Goal: Navigation & Orientation: Find specific page/section

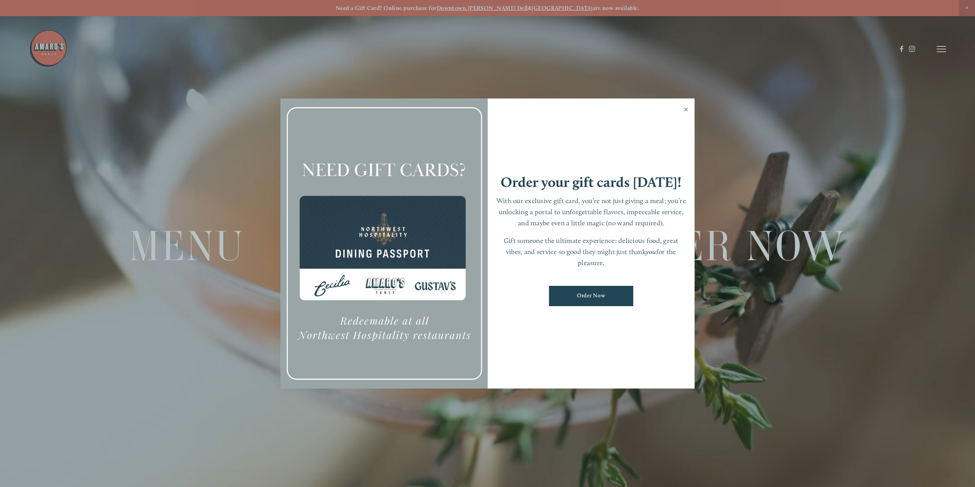
click at [688, 107] on link "Close" at bounding box center [685, 110] width 15 height 21
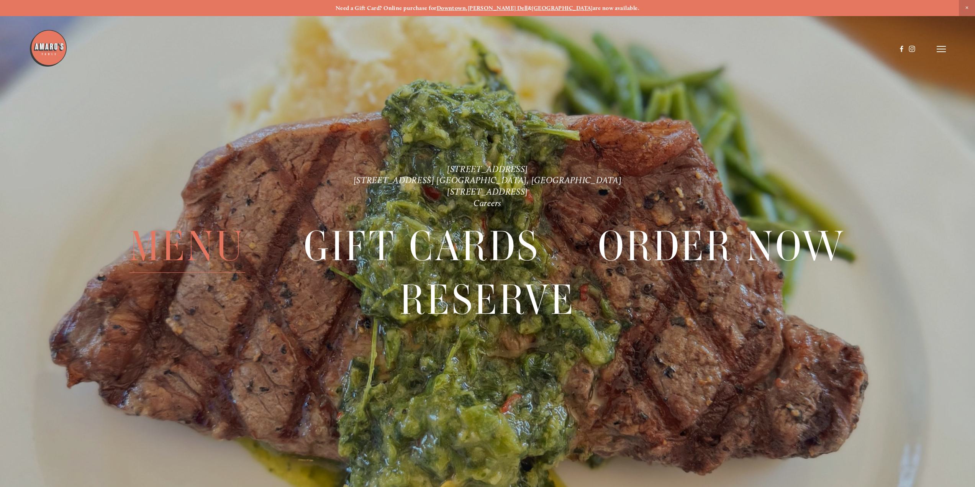
click at [184, 231] on span "Menu" at bounding box center [187, 245] width 116 height 53
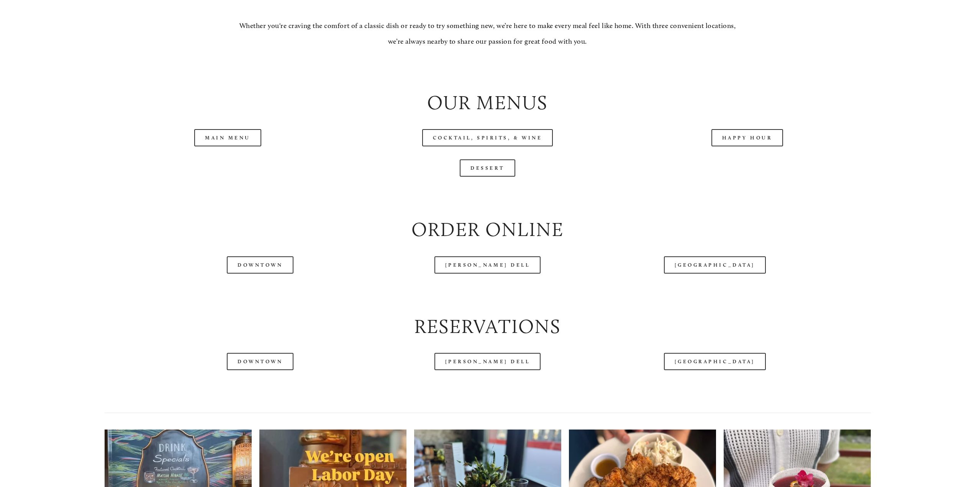
scroll to position [958, 0]
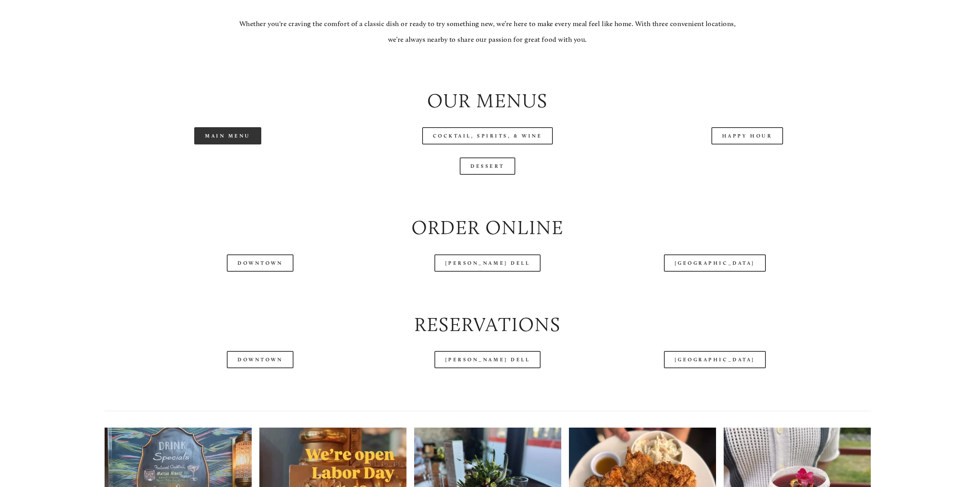
click at [244, 138] on link "Main Menu" at bounding box center [227, 135] width 67 height 17
